Goal: Information Seeking & Learning: Learn about a topic

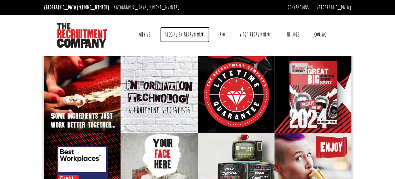
click at [188, 34] on link "Specialist Recruitment" at bounding box center [184, 35] width 49 height 16
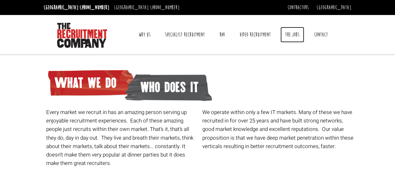
click at [293, 33] on link "The Jobs" at bounding box center [292, 35] width 24 height 16
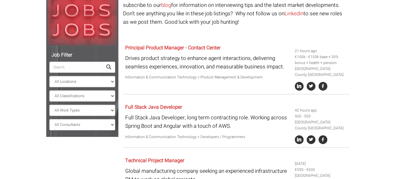
scroll to position [94, 0]
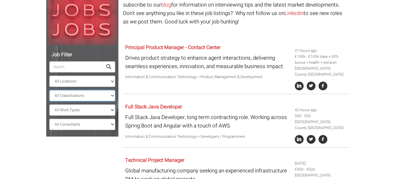
click at [111, 96] on select "All Classifications Banking & Financial Services Information & Communication Te…" at bounding box center [82, 95] width 66 height 11
click at [49, 90] on select "All Classifications Banking & Financial Services Information & Communication Te…" at bounding box center [82, 95] width 66 height 11
click at [113, 96] on select "All Classifications Banking & Financial Services Information & Communication Te…" at bounding box center [82, 95] width 66 height 11
click at [49, 90] on select "All Classifications Banking & Financial Services Information & Communication Te…" at bounding box center [82, 95] width 66 height 11
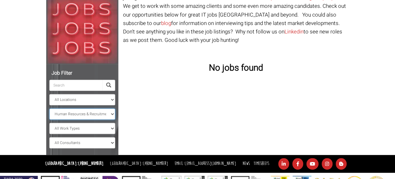
scroll to position [66, 0]
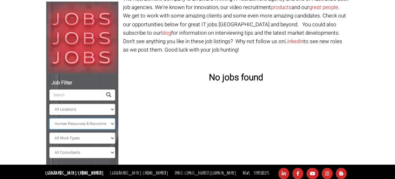
click at [112, 123] on select "All Classifications Banking & Financial Services Information & Communication Te…" at bounding box center [82, 123] width 66 height 11
select select "Marketing & Communications"
click at [49, 118] on select "All Classifications Banking & Financial Services Information & Communication Te…" at bounding box center [82, 123] width 66 height 11
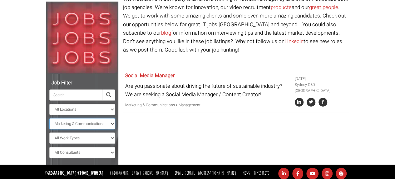
scroll to position [94, 0]
